Goal: Task Accomplishment & Management: Manage account settings

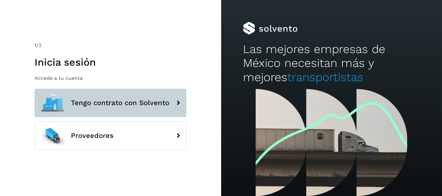
click at [120, 106] on span "Tengo contrato con Solvento" at bounding box center [120, 103] width 98 height 8
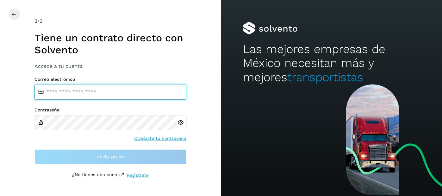
click at [104, 91] on input "email" at bounding box center [110, 92] width 152 height 15
type input "**********"
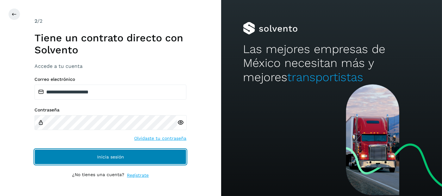
click at [100, 157] on span "Inicia sesión" at bounding box center [110, 157] width 27 height 4
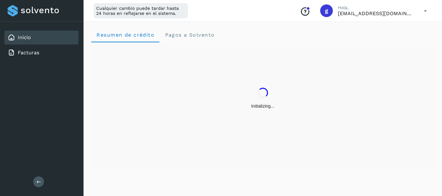
click at [39, 183] on icon at bounding box center [38, 182] width 5 height 5
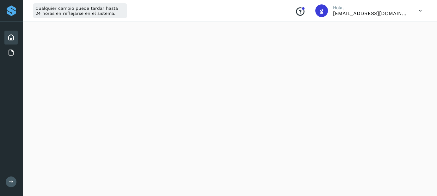
scroll to position [384, 0]
